Goal: Transaction & Acquisition: Purchase product/service

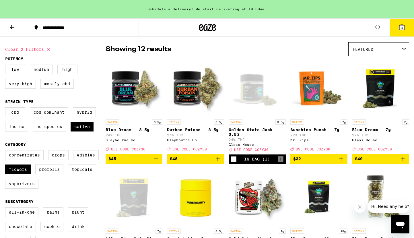
click at [404, 27] on icon at bounding box center [401, 27] width 7 height 7
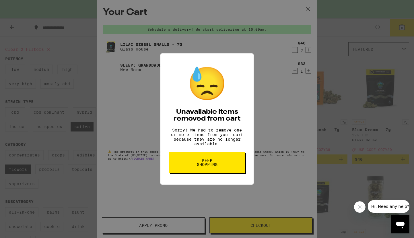
click at [214, 173] on button "Keep Shopping" at bounding box center [207, 162] width 76 height 21
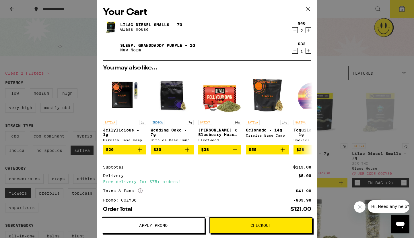
click at [308, 8] on icon at bounding box center [308, 9] width 9 height 9
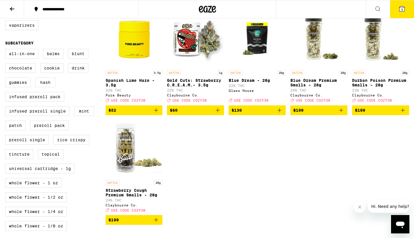
scroll to position [182, 0]
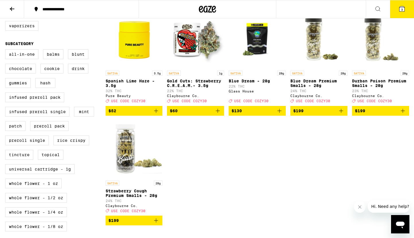
click at [282, 184] on div "SATIVA 3.5g Blue Dream - 3.5g 24% THC Claybourne Co. Deal Created with Sketch. …" at bounding box center [257, 63] width 303 height 324
